Goal: Book appointment/travel/reservation

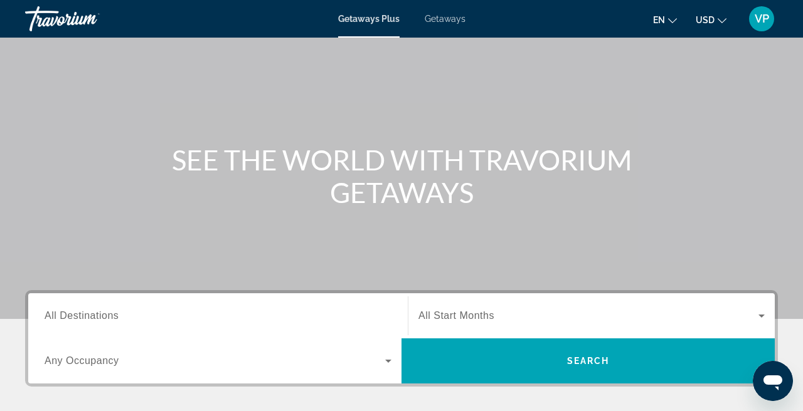
scroll to position [70, 0]
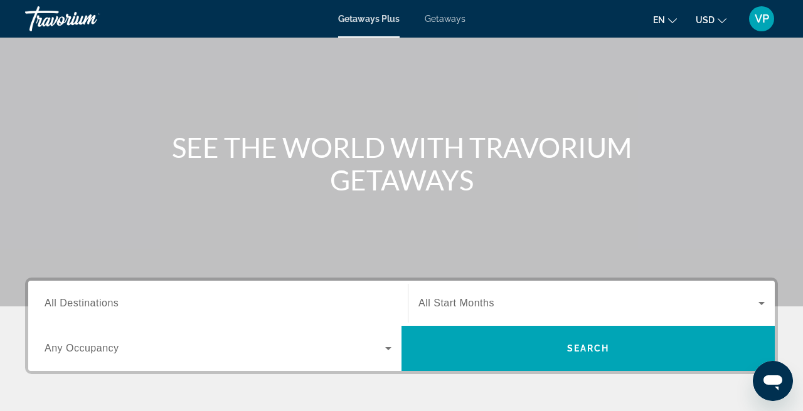
click at [99, 306] on span "All Destinations" at bounding box center [82, 303] width 74 height 11
click at [99, 306] on input "Destination All Destinations" at bounding box center [218, 304] width 347 height 15
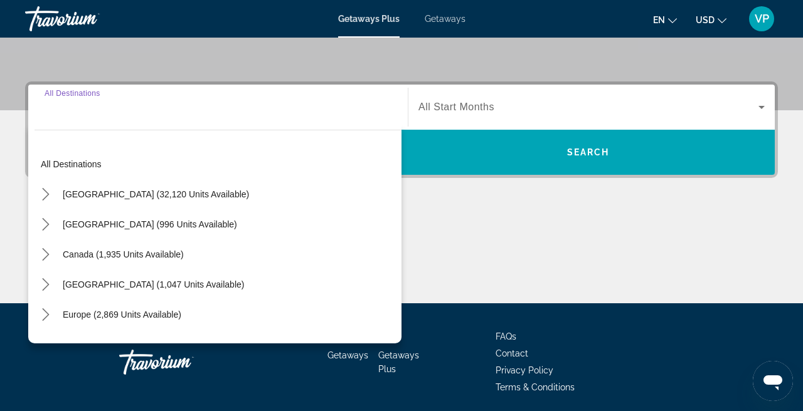
scroll to position [307, 0]
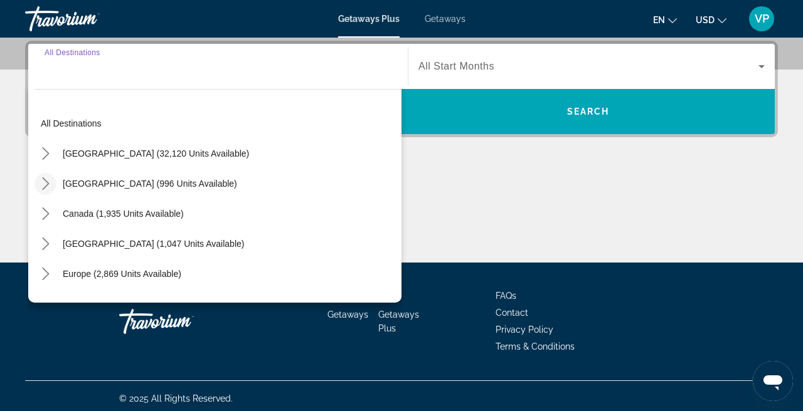
click at [43, 183] on icon "Toggle Mexico (996 units available) submenu" at bounding box center [46, 183] width 13 height 13
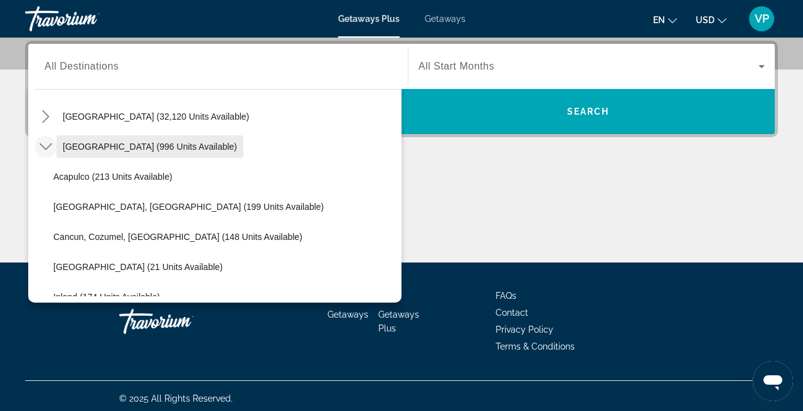
scroll to position [39, 0]
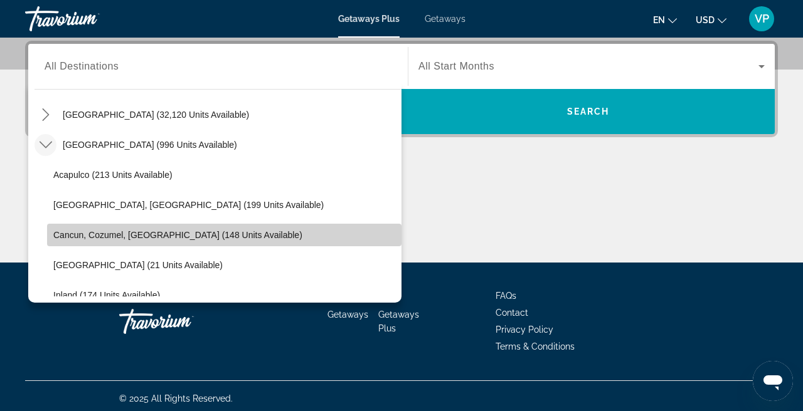
click at [97, 230] on span "Cancun, Cozumel, [GEOGRAPHIC_DATA] (148 units available)" at bounding box center [177, 235] width 249 height 10
type input "**********"
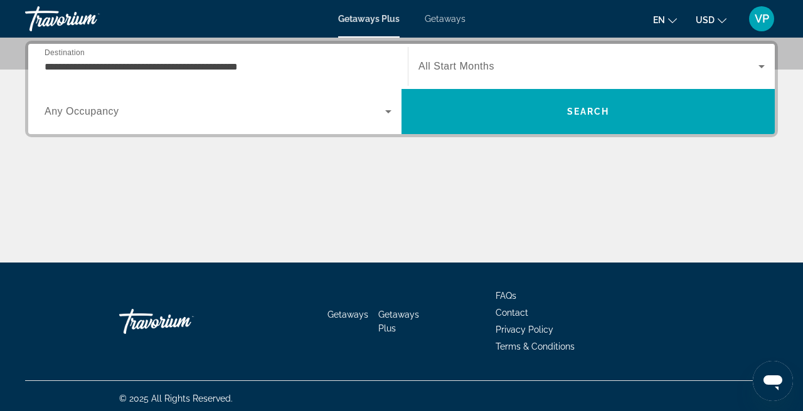
click at [466, 56] on div "Search widget" at bounding box center [591, 66] width 346 height 35
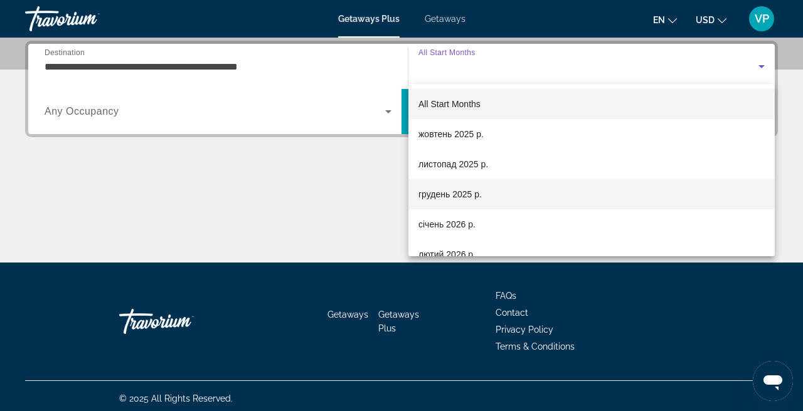
click at [461, 196] on span "грудень 2025 р." at bounding box center [449, 194] width 63 height 15
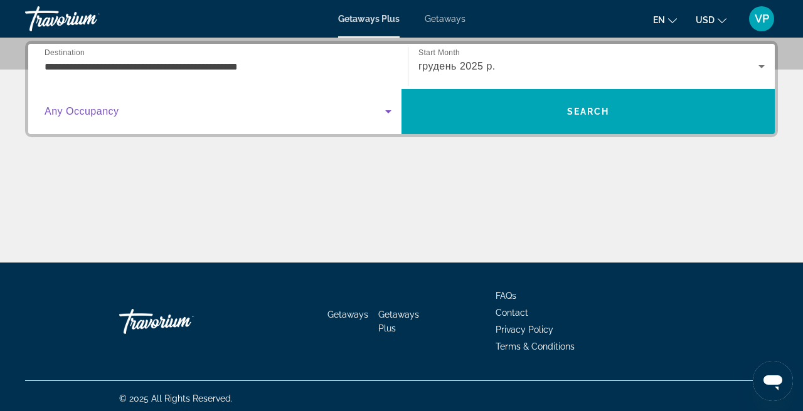
click at [134, 115] on span "Search widget" at bounding box center [215, 111] width 340 height 15
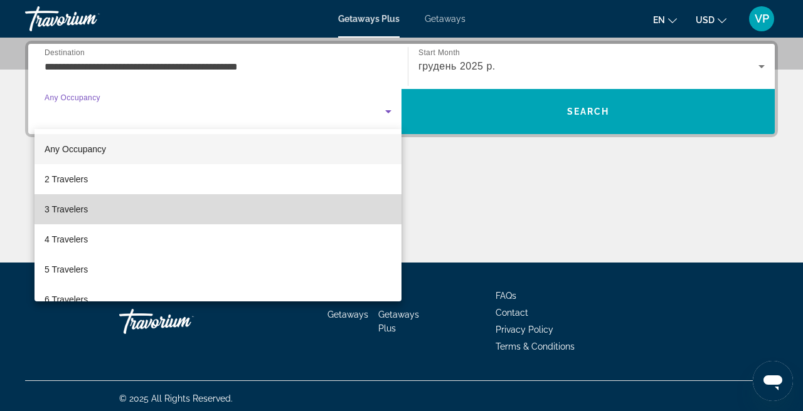
click at [100, 209] on mat-option "3 Travelers" at bounding box center [217, 209] width 367 height 30
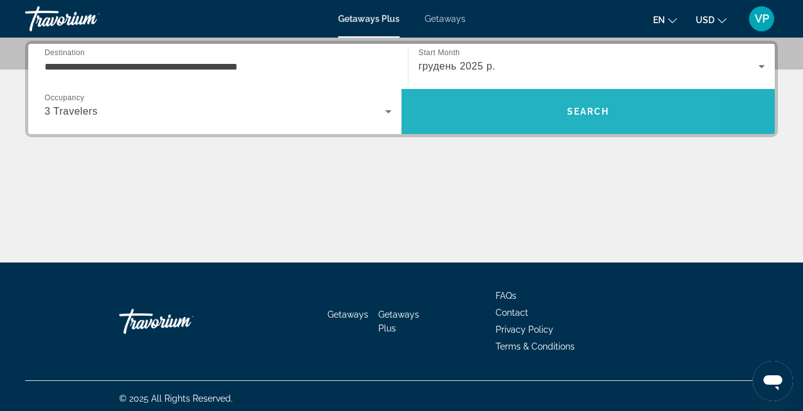
click at [509, 110] on span "Search" at bounding box center [587, 112] width 373 height 30
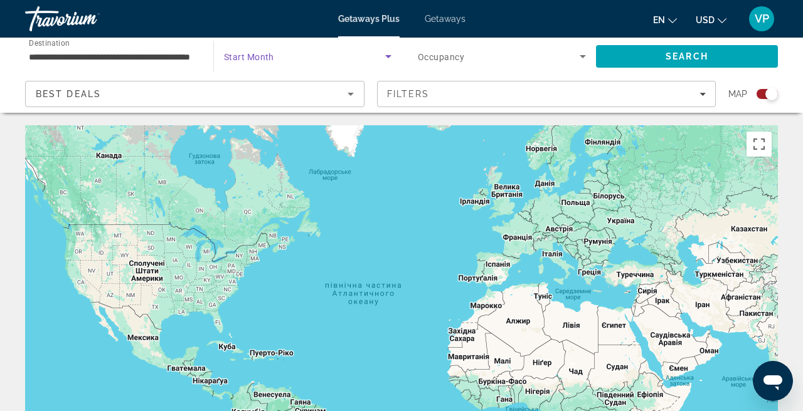
click at [314, 51] on span "Search widget" at bounding box center [304, 56] width 161 height 15
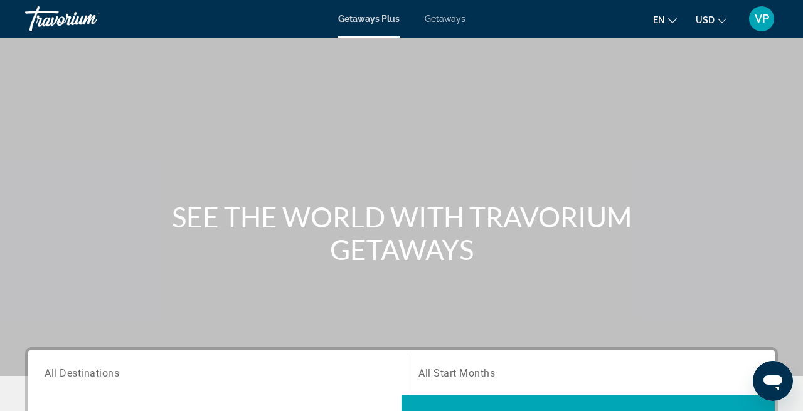
click at [130, 363] on div "Search widget" at bounding box center [218, 374] width 347 height 36
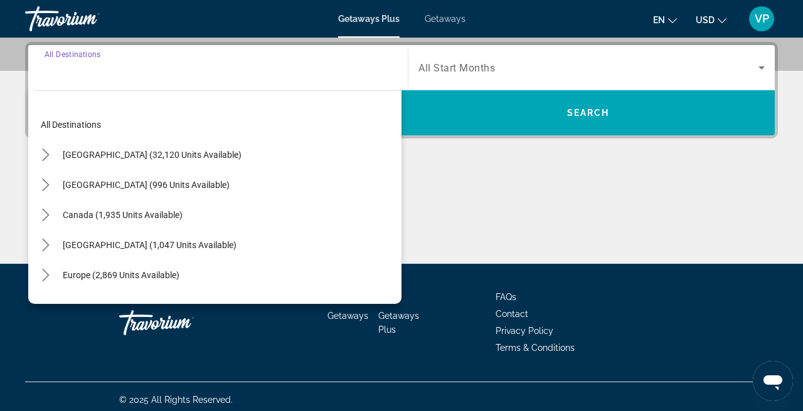
scroll to position [307, 0]
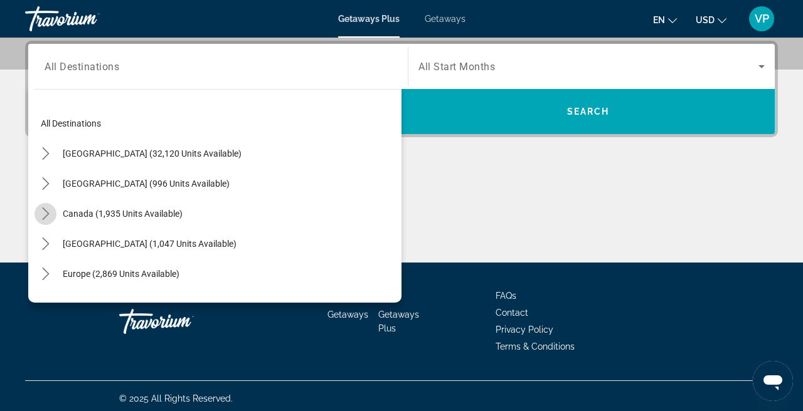
click at [50, 210] on icon "Toggle Canada (1,935 units available) submenu" at bounding box center [46, 214] width 13 height 13
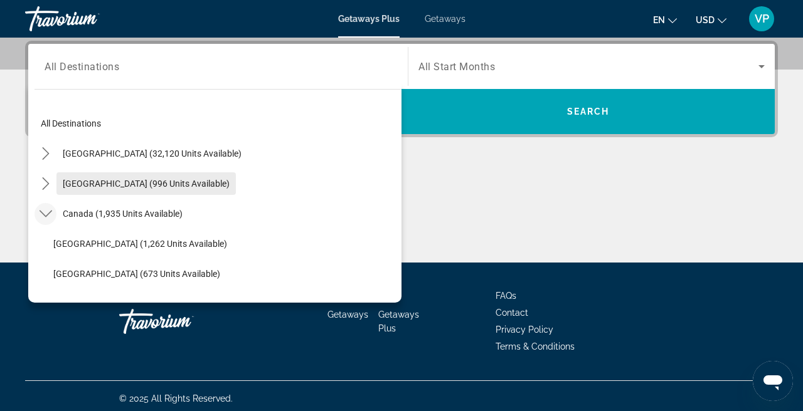
scroll to position [38, 0]
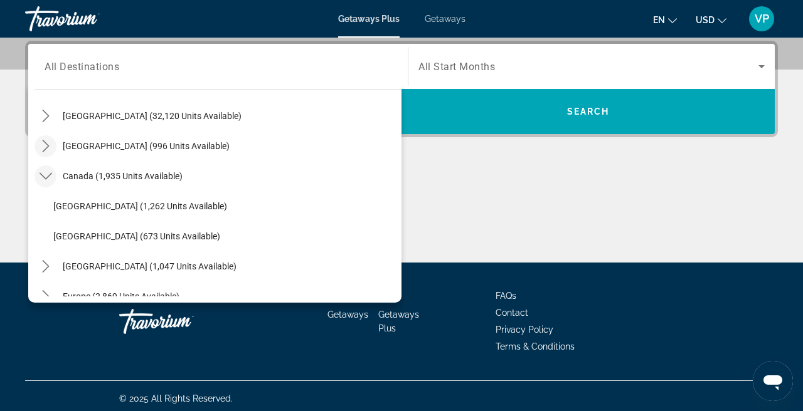
click at [46, 144] on icon "Toggle Mexico (996 units available) submenu" at bounding box center [45, 146] width 7 height 13
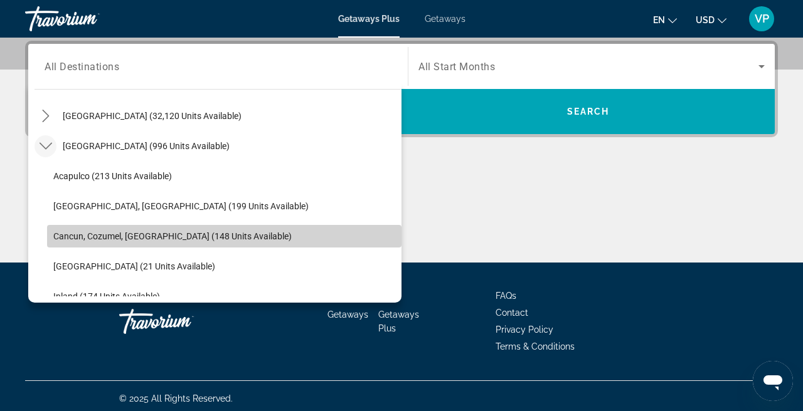
click at [95, 228] on span "Select destination: Cancun, Cozumel, Riviera Maya (148 units available)" at bounding box center [224, 236] width 354 height 30
type input "**********"
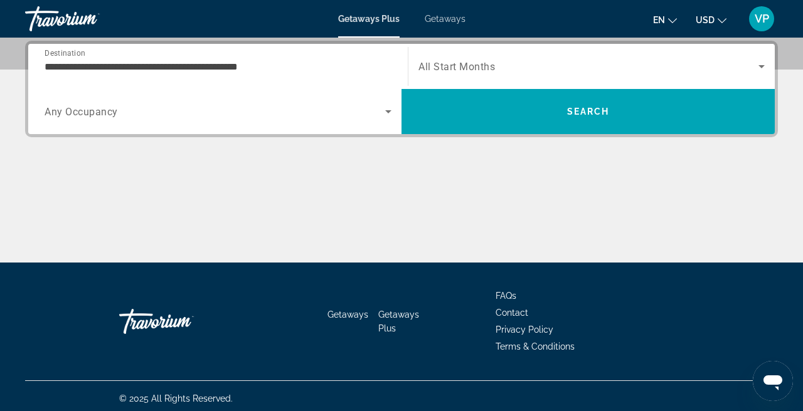
click at [424, 81] on div "Search widget" at bounding box center [591, 66] width 346 height 35
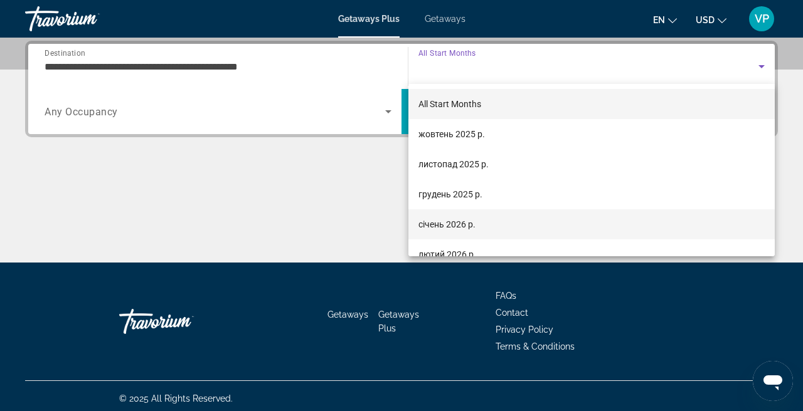
click at [441, 216] on mat-option "січень 2026 р." at bounding box center [591, 224] width 366 height 30
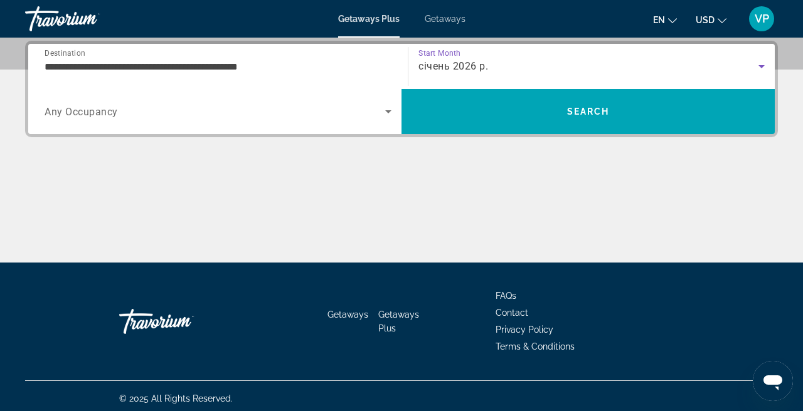
click at [191, 124] on div "Search widget" at bounding box center [218, 111] width 347 height 35
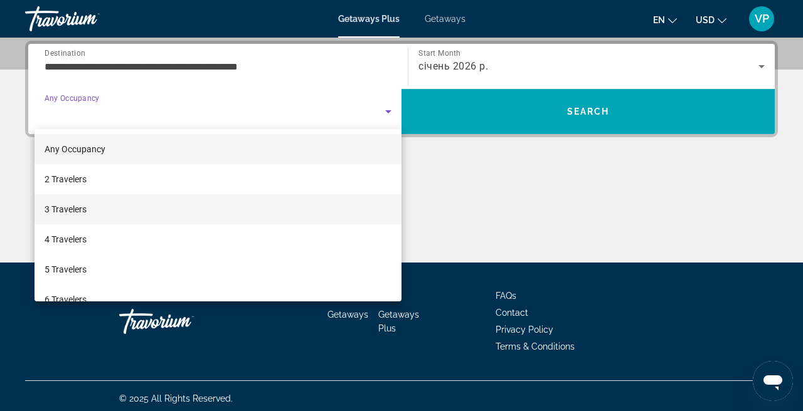
click at [103, 203] on mat-option "3 Travelers" at bounding box center [217, 209] width 367 height 30
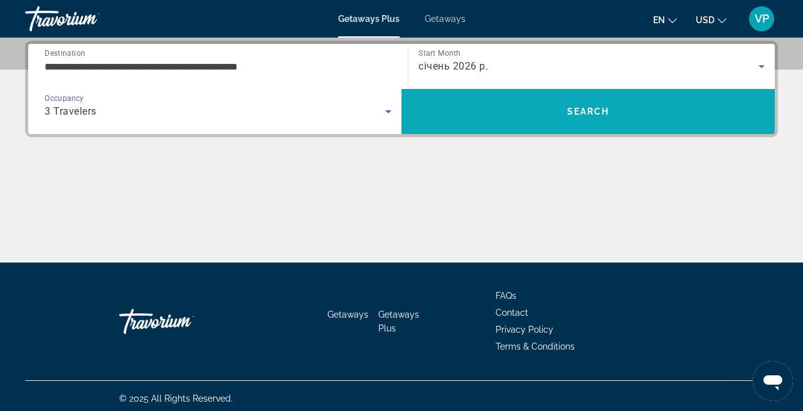
click at [473, 97] on span "Search" at bounding box center [587, 112] width 373 height 30
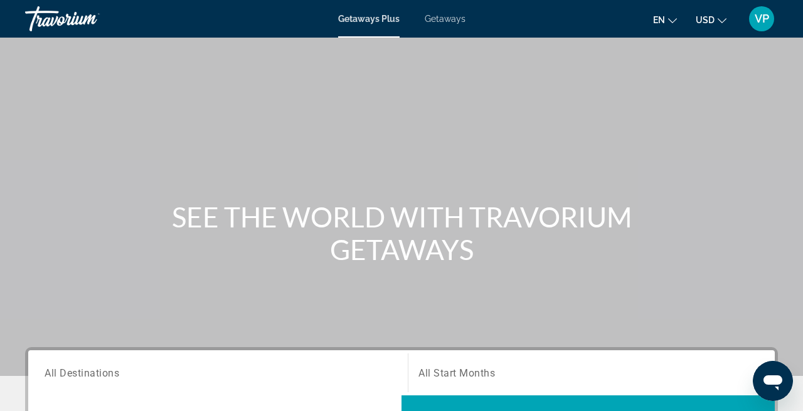
click at [116, 366] on input "Destination All Destinations" at bounding box center [218, 373] width 347 height 15
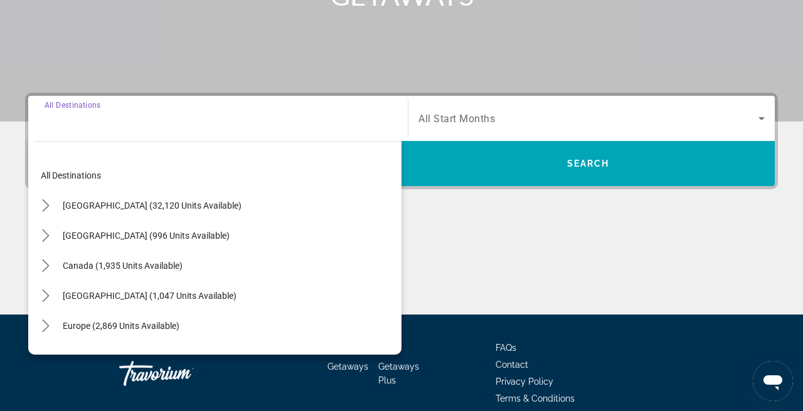
scroll to position [307, 0]
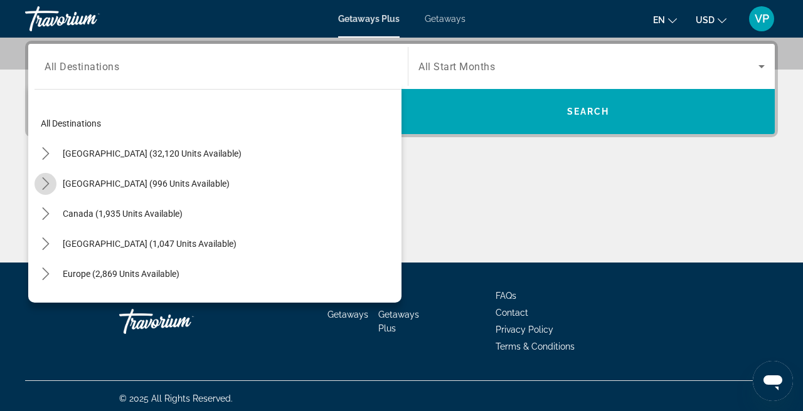
click at [55, 185] on mat-icon "Toggle Mexico (996 units available) submenu" at bounding box center [45, 184] width 22 height 22
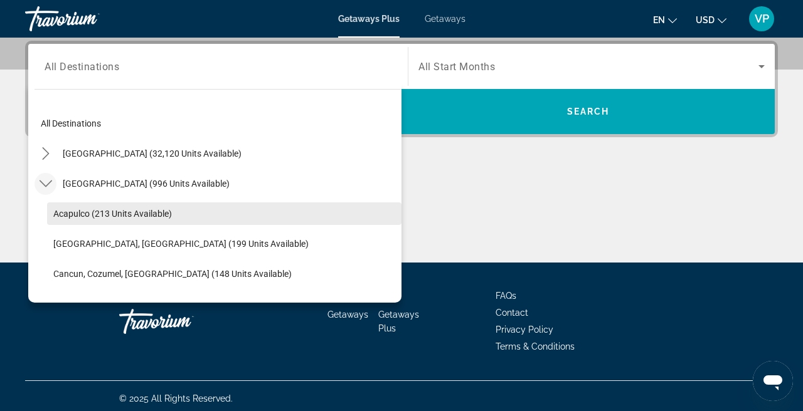
scroll to position [61, 0]
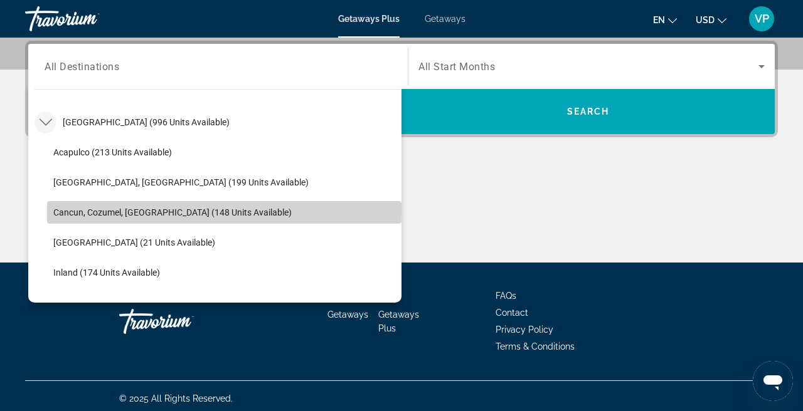
click at [75, 211] on span "Cancun, Cozumel, [GEOGRAPHIC_DATA] (148 units available)" at bounding box center [172, 213] width 238 height 10
type input "**********"
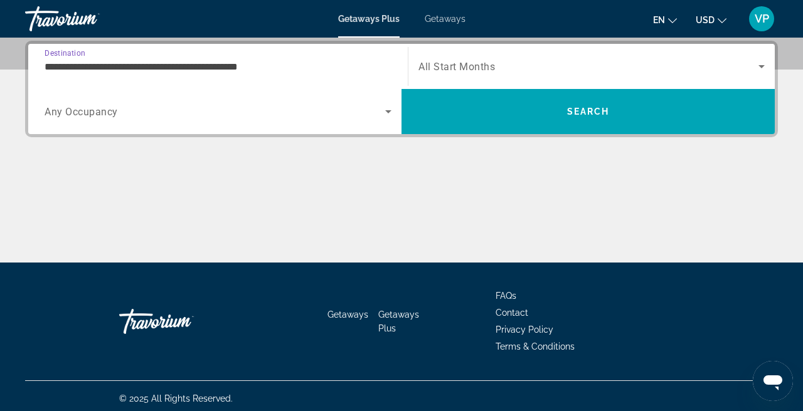
click at [458, 63] on span "All Start Months" at bounding box center [456, 67] width 76 height 12
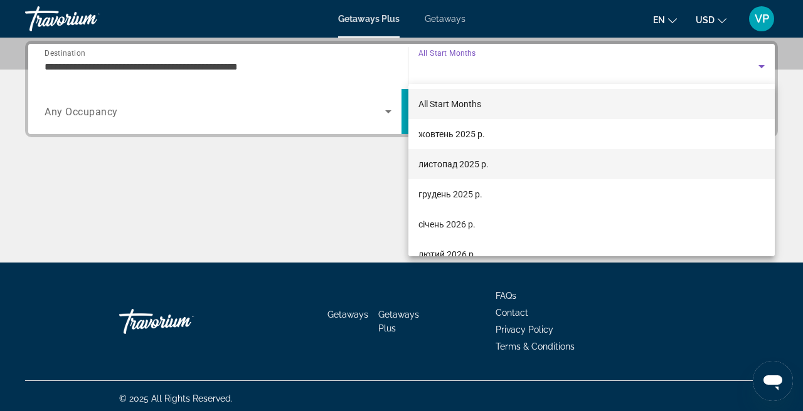
click at [443, 157] on span "листопад 2025 р." at bounding box center [453, 164] width 70 height 15
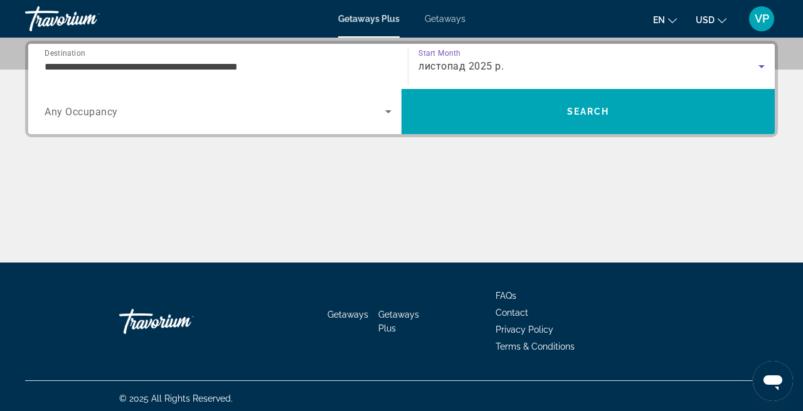
click at [250, 105] on span "Search widget" at bounding box center [215, 111] width 340 height 15
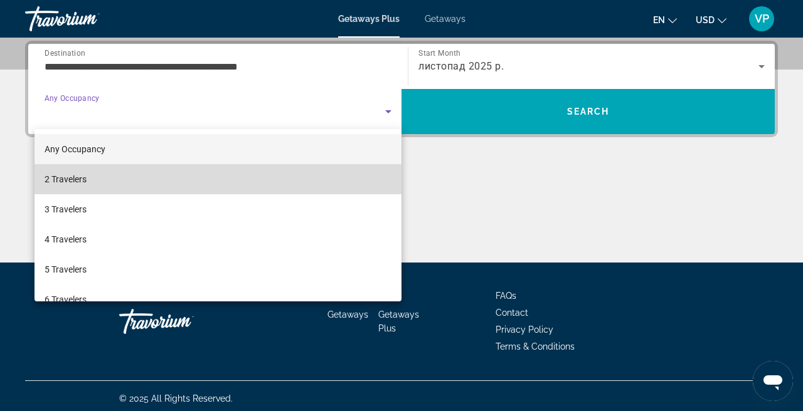
click at [198, 189] on mat-option "2 Travelers" at bounding box center [217, 179] width 367 height 30
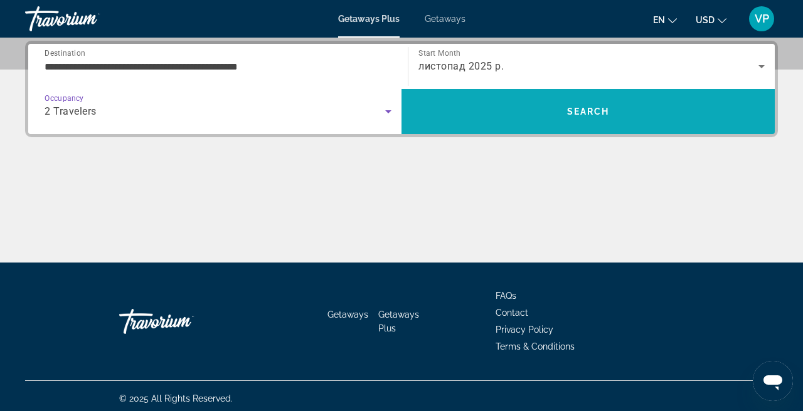
click at [448, 118] on span "Search" at bounding box center [587, 112] width 373 height 30
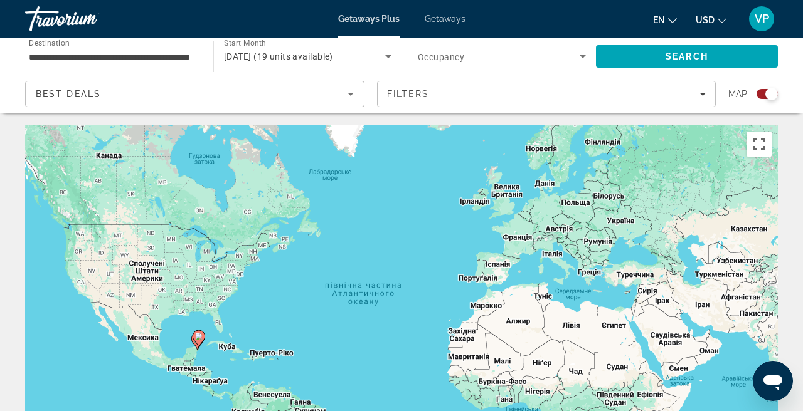
click at [436, 22] on span "Getaways" at bounding box center [444, 19] width 41 height 10
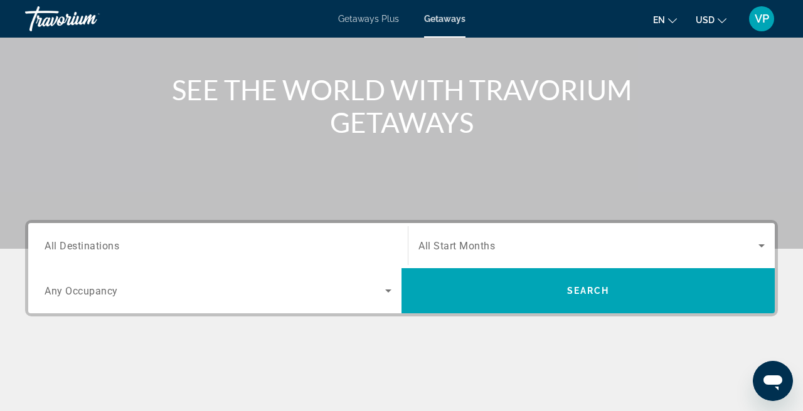
scroll to position [173, 0]
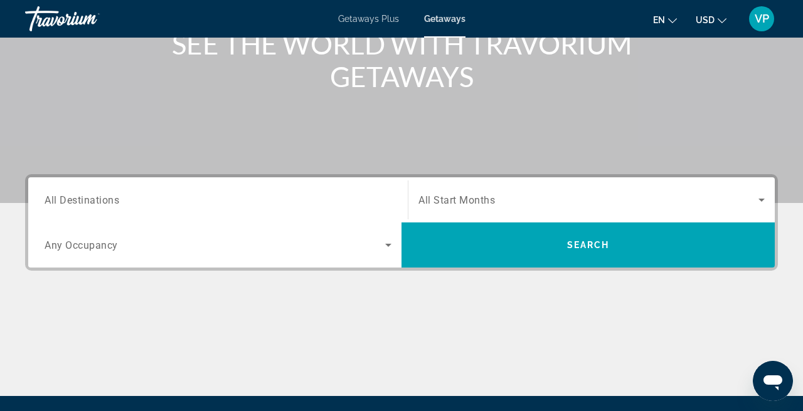
click at [181, 196] on input "Destination All Destinations" at bounding box center [218, 200] width 347 height 15
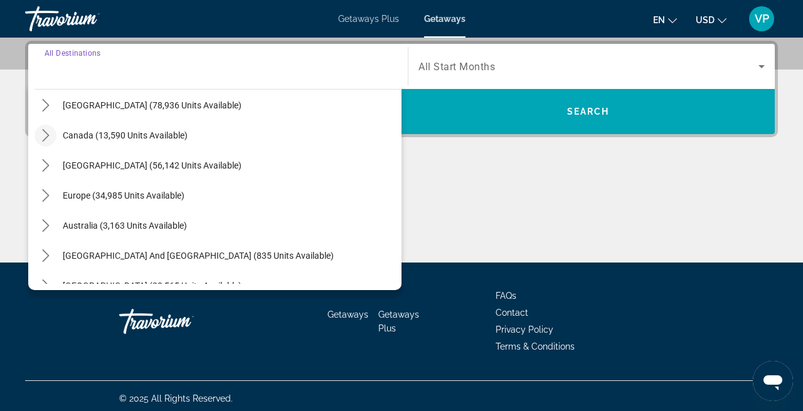
scroll to position [66, 0]
click at [51, 196] on icon "Toggle Europe (34,985 units available) submenu" at bounding box center [46, 195] width 13 height 13
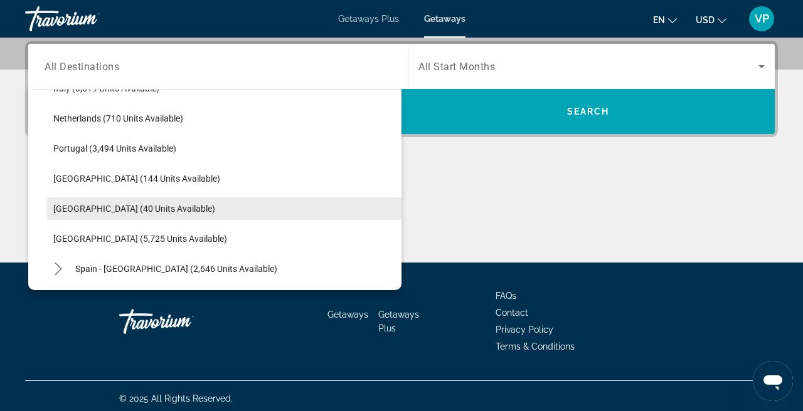
scroll to position [536, 0]
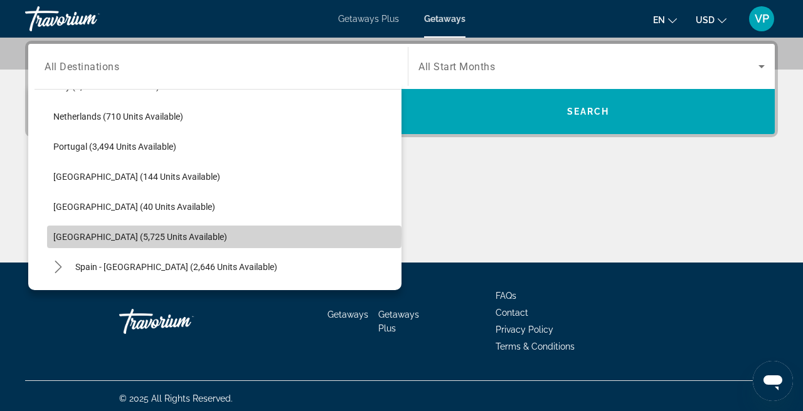
click at [66, 234] on span "[GEOGRAPHIC_DATA] (5,725 units available)" at bounding box center [140, 237] width 174 height 10
type input "**********"
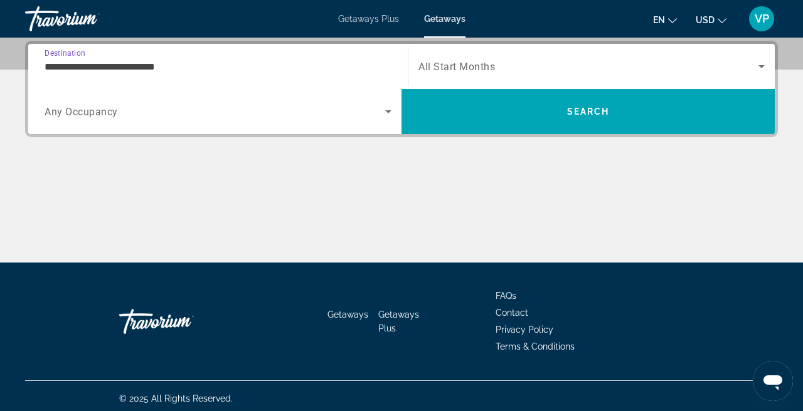
click at [459, 54] on div "Search widget" at bounding box center [591, 66] width 346 height 35
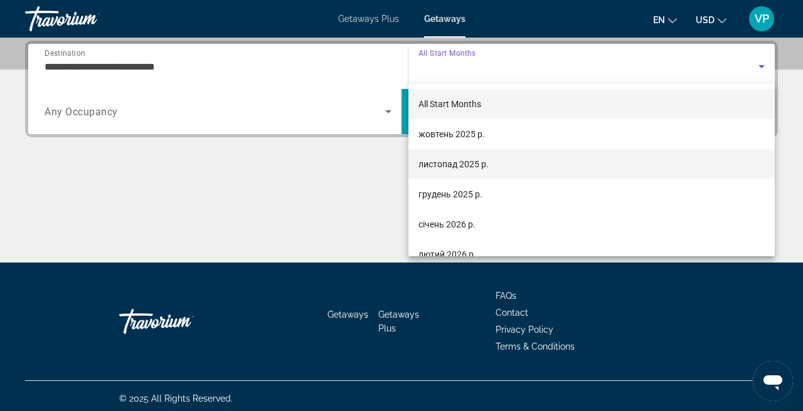
click at [458, 166] on span "листопад 2025 р." at bounding box center [453, 164] width 70 height 15
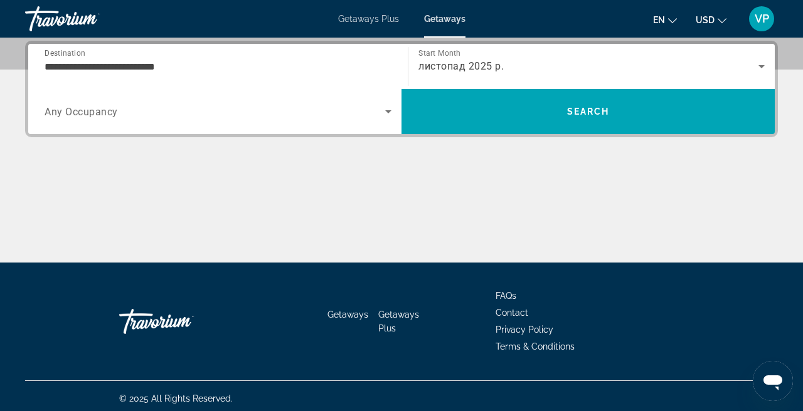
click at [220, 127] on div "Search widget" at bounding box center [218, 111] width 347 height 35
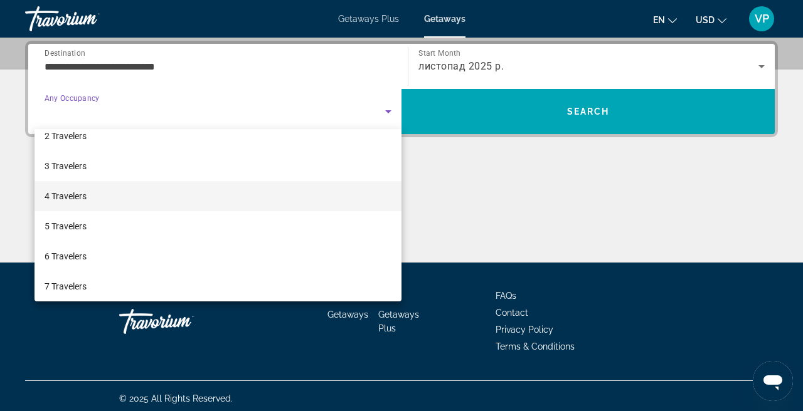
scroll to position [51, 0]
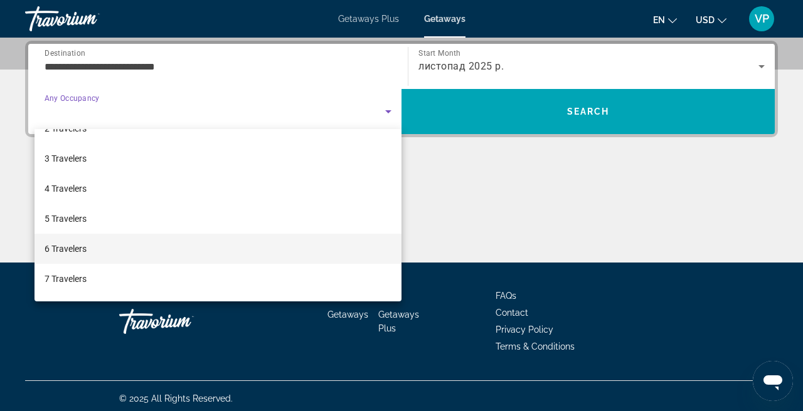
click at [82, 246] on span "6 Travelers" at bounding box center [66, 248] width 42 height 15
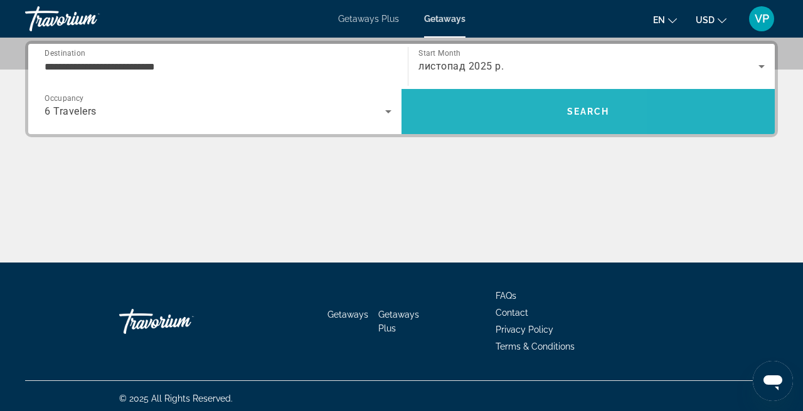
click at [472, 113] on span "Search" at bounding box center [587, 112] width 373 height 30
